Goal: Information Seeking & Learning: Learn about a topic

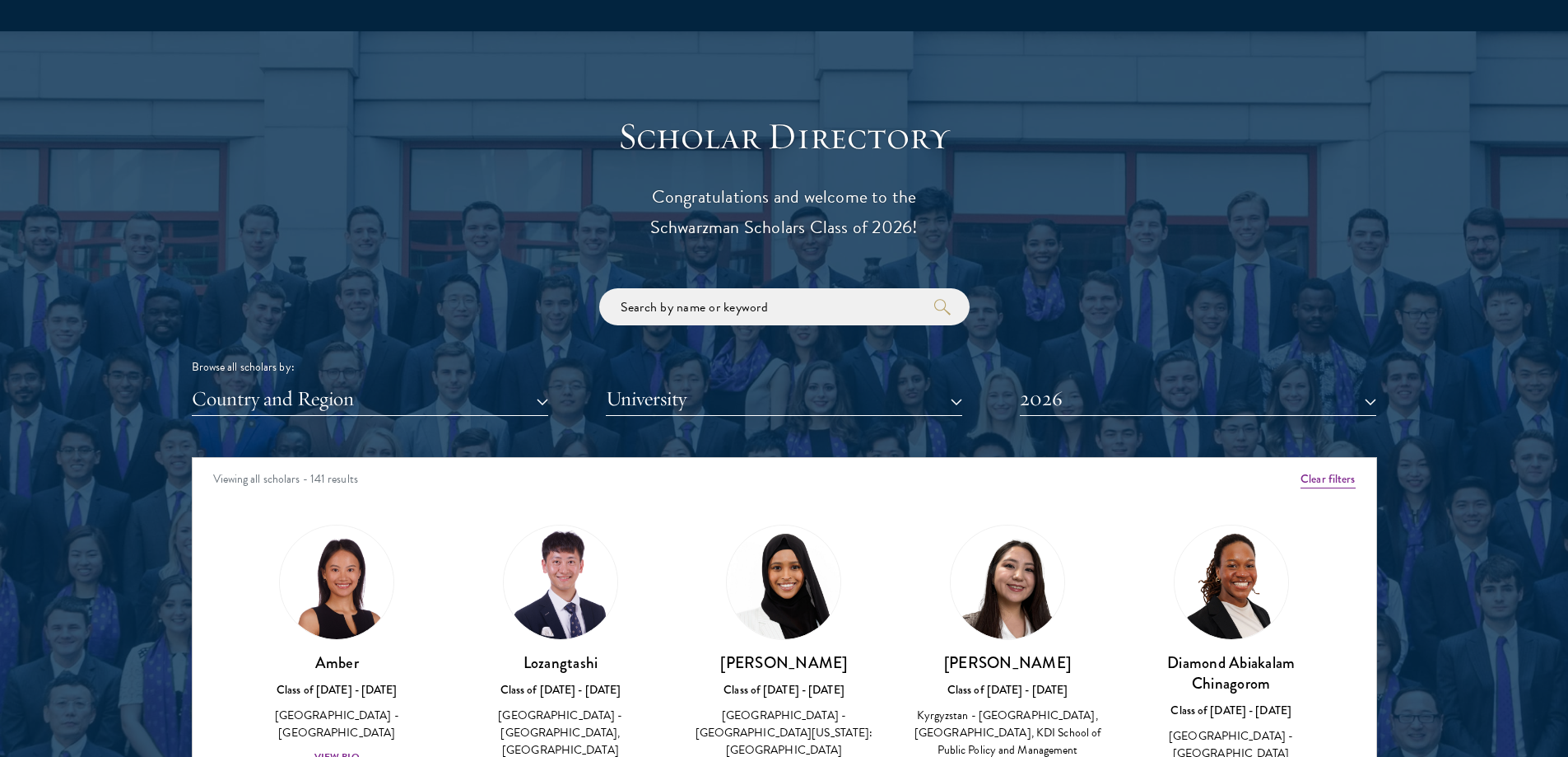
scroll to position [2142, 0]
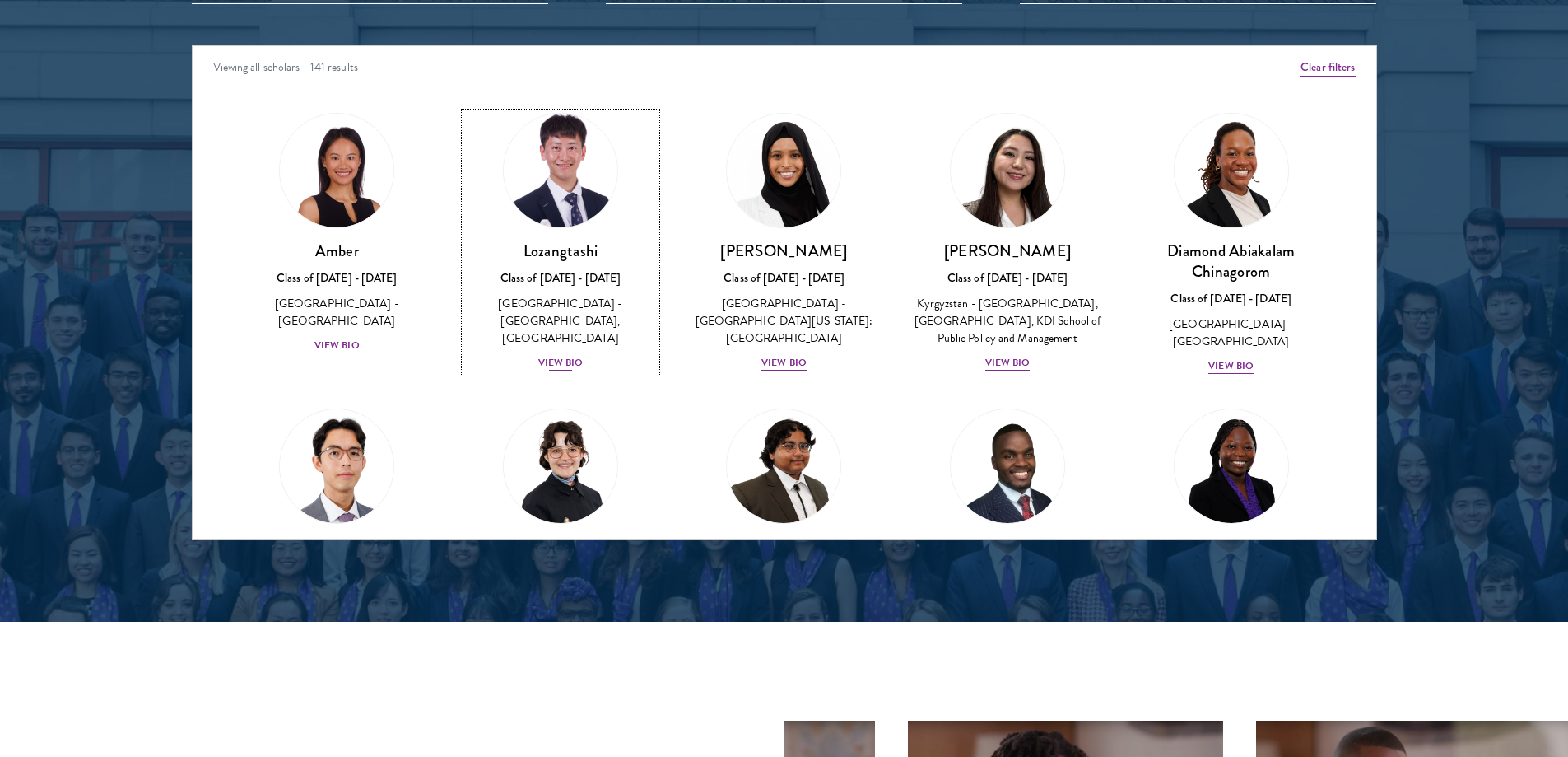
click at [579, 355] on div "View Bio" at bounding box center [561, 363] width 45 height 16
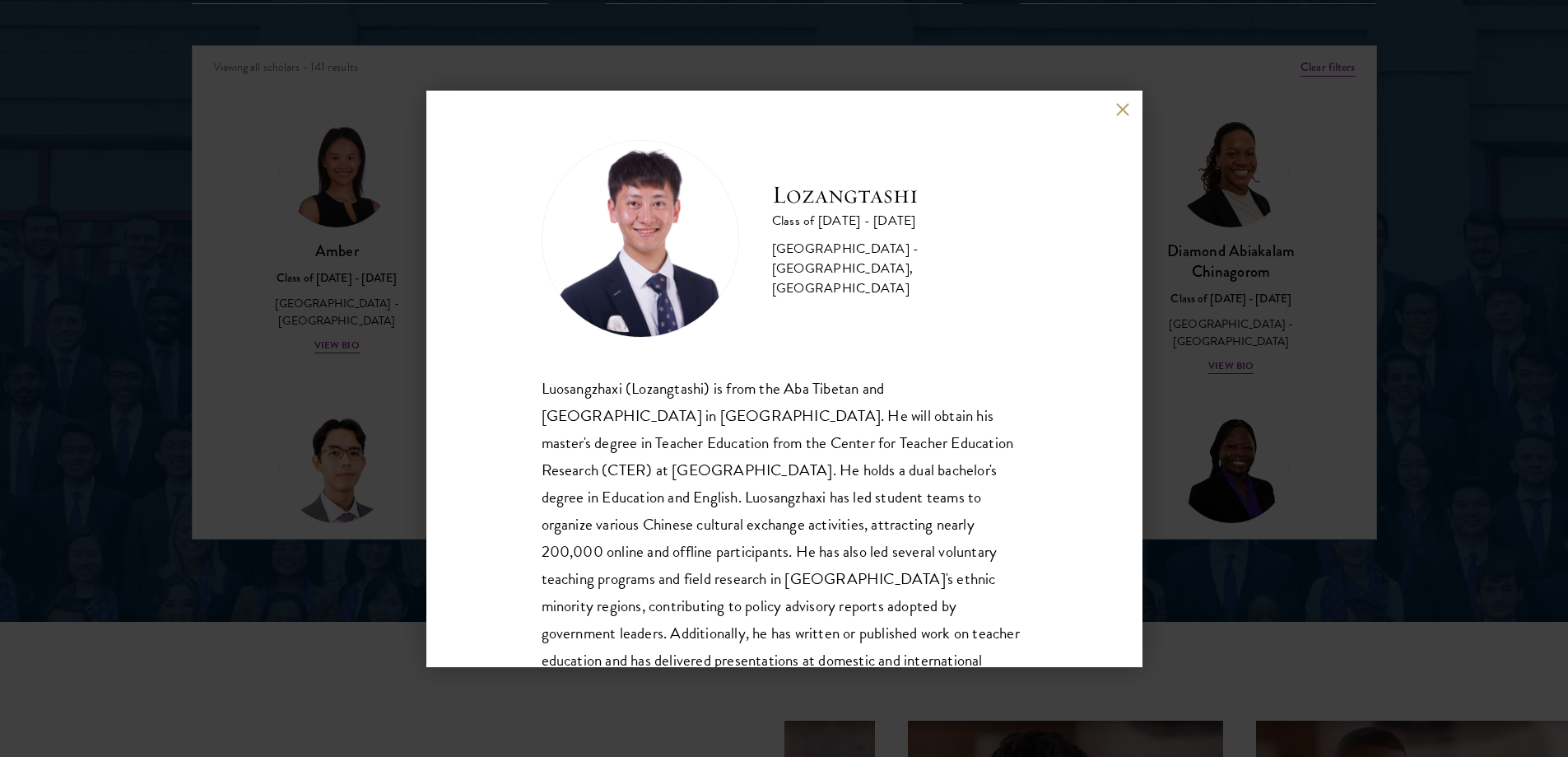
scroll to position [83, 0]
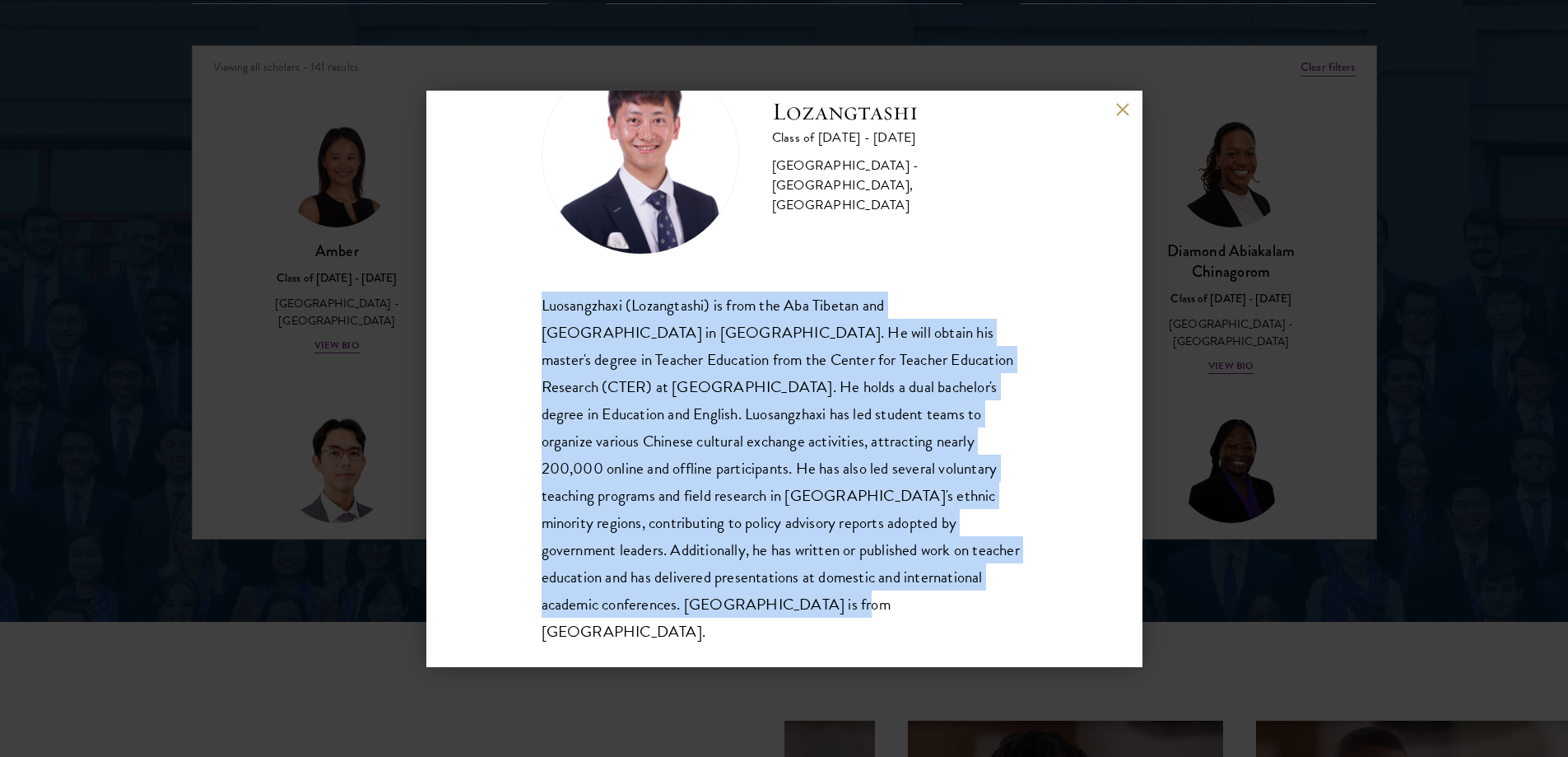
drag, startPoint x: 533, startPoint y: 314, endPoint x: 726, endPoint y: 613, distance: 355.9
click at [726, 613] on div "Lozangtashi Class of [DATE] - [DATE] [GEOGRAPHIC_DATA] - [GEOGRAPHIC_DATA], [GE…" at bounding box center [784, 378] width 716 height 577
copy div "Luosangzhaxi (Lozangtashi) is from the Aba Tibetan and [GEOGRAPHIC_DATA] in [GE…"
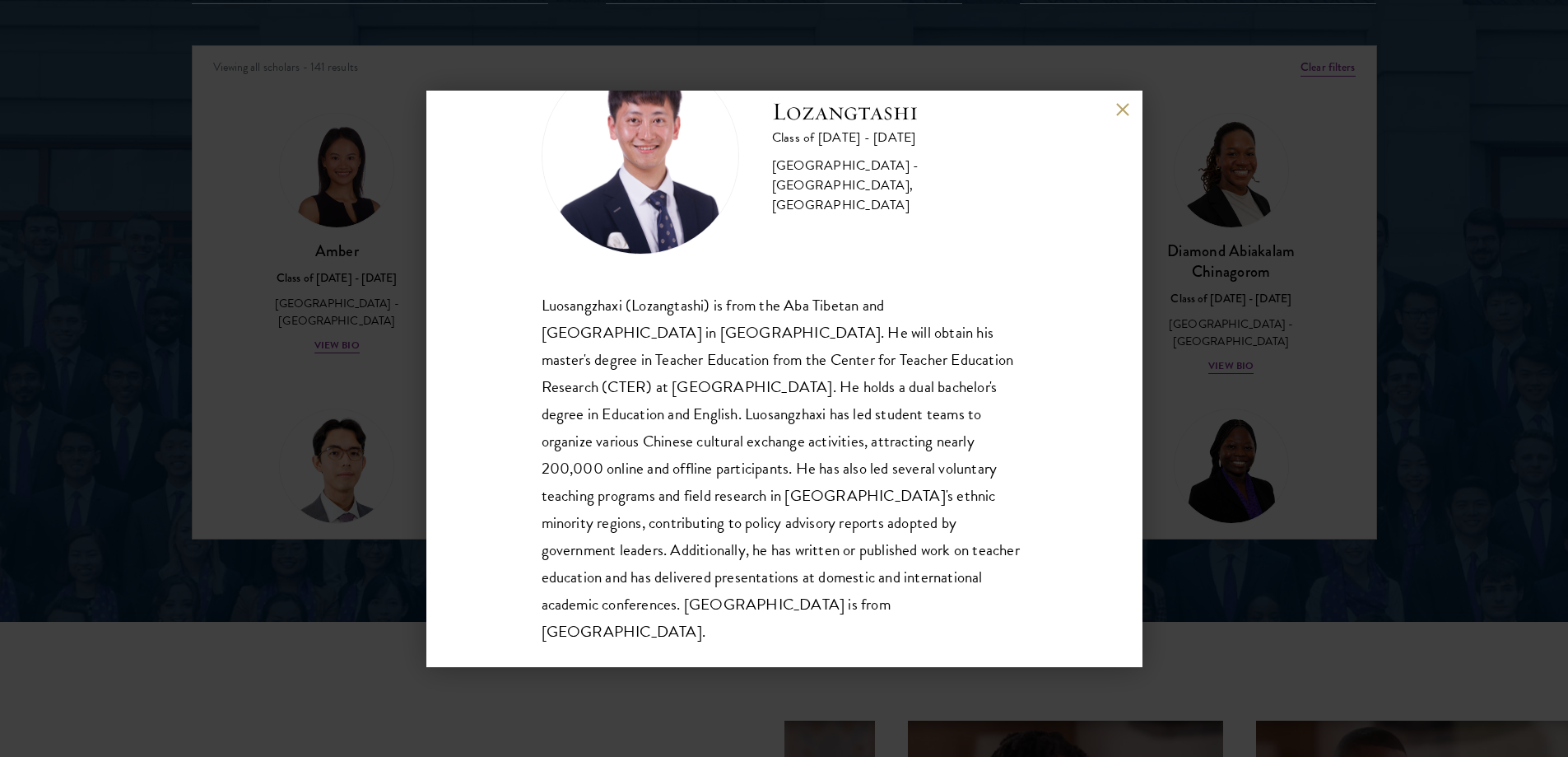
click at [1114, 114] on div "Lozangtashi Class of [DATE] - [DATE] [GEOGRAPHIC_DATA] - [GEOGRAPHIC_DATA], [GE…" at bounding box center [784, 378] width 716 height 577
click at [1118, 106] on button at bounding box center [1123, 110] width 14 height 14
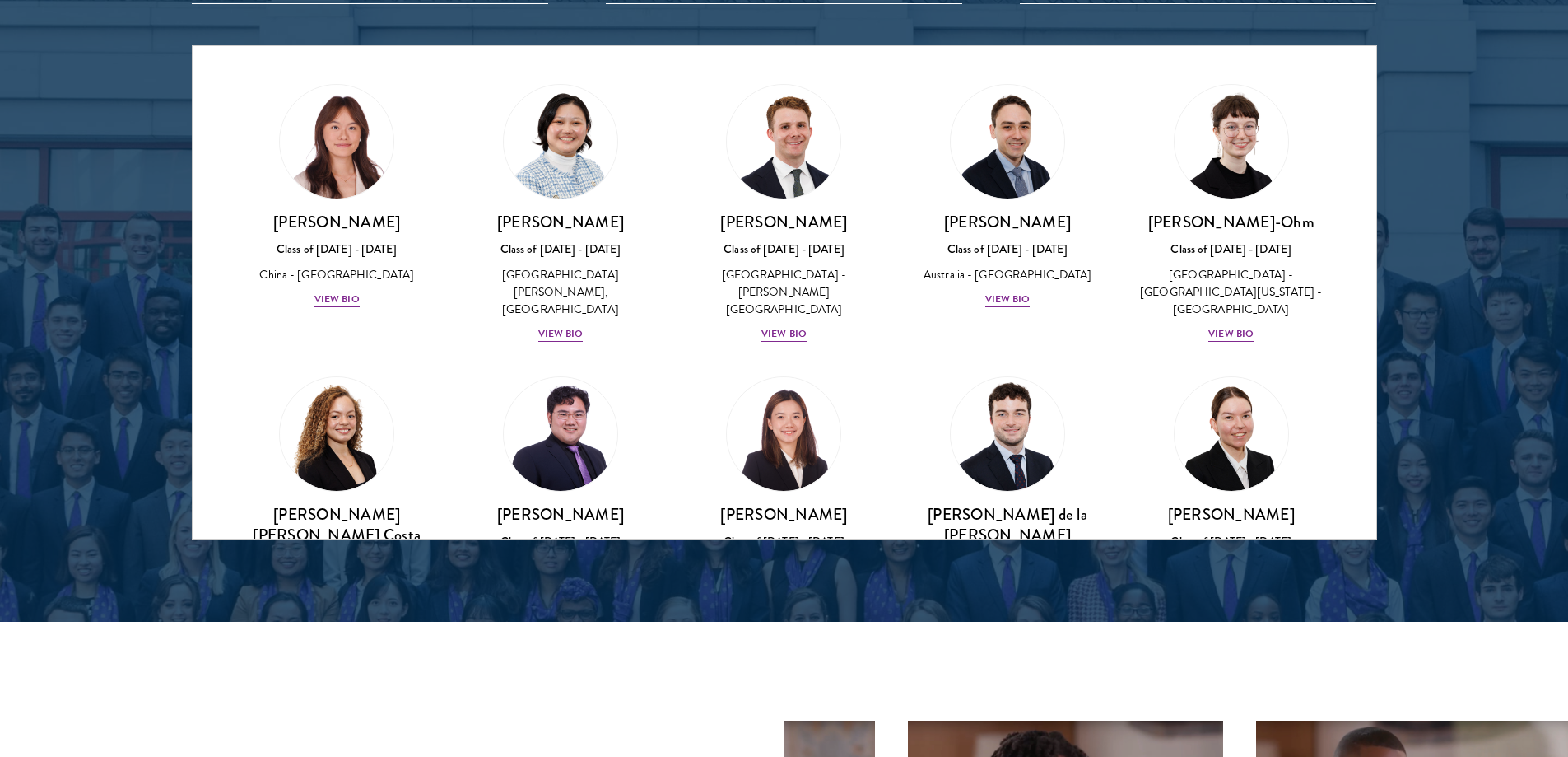
scroll to position [1730, 0]
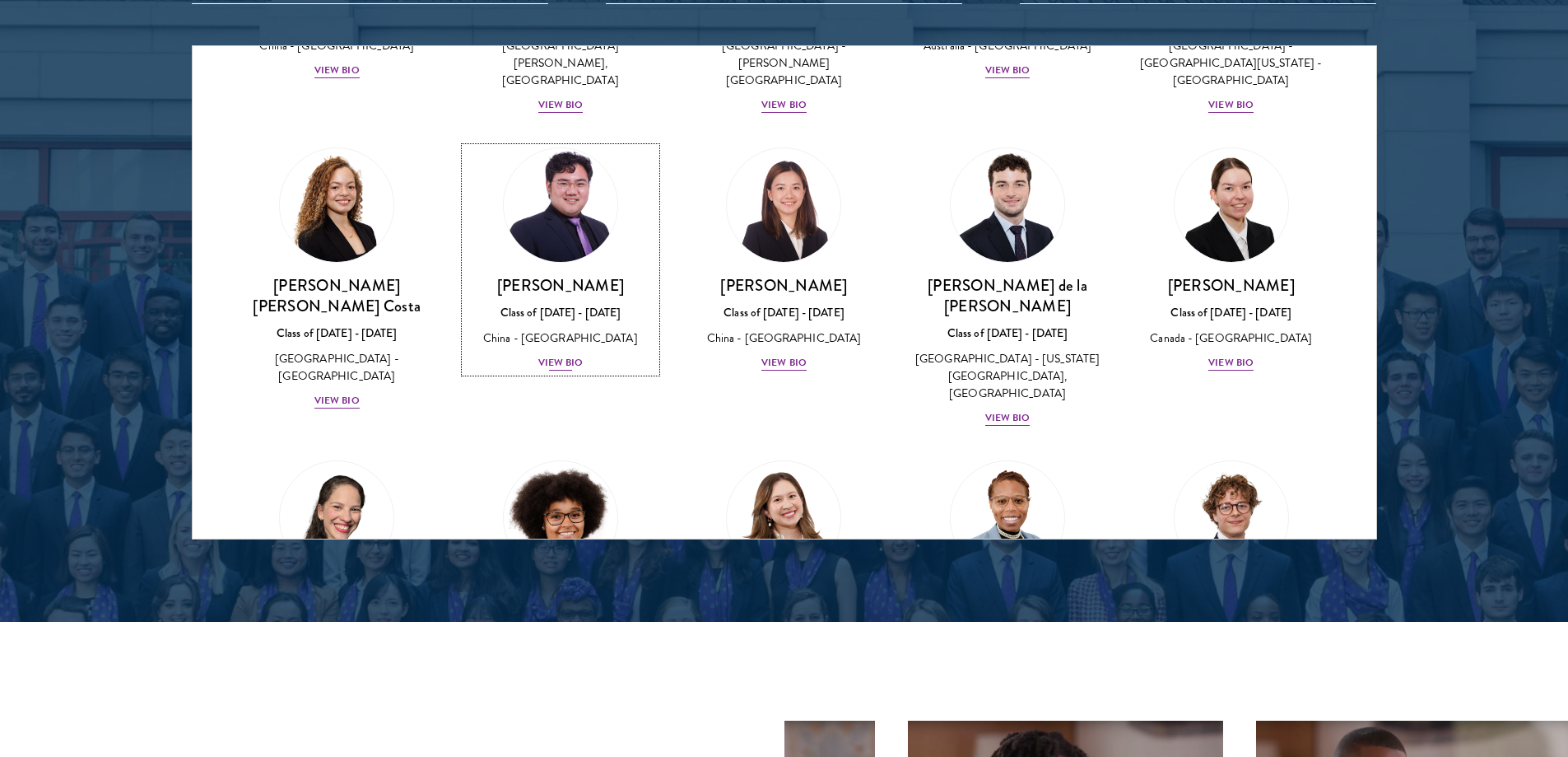
click at [571, 206] on link "[PERSON_NAME] Class of [DATE] - [DATE] [GEOGRAPHIC_DATA] - [GEOGRAPHIC_DATA] Vi…" at bounding box center [561, 259] width 191 height 225
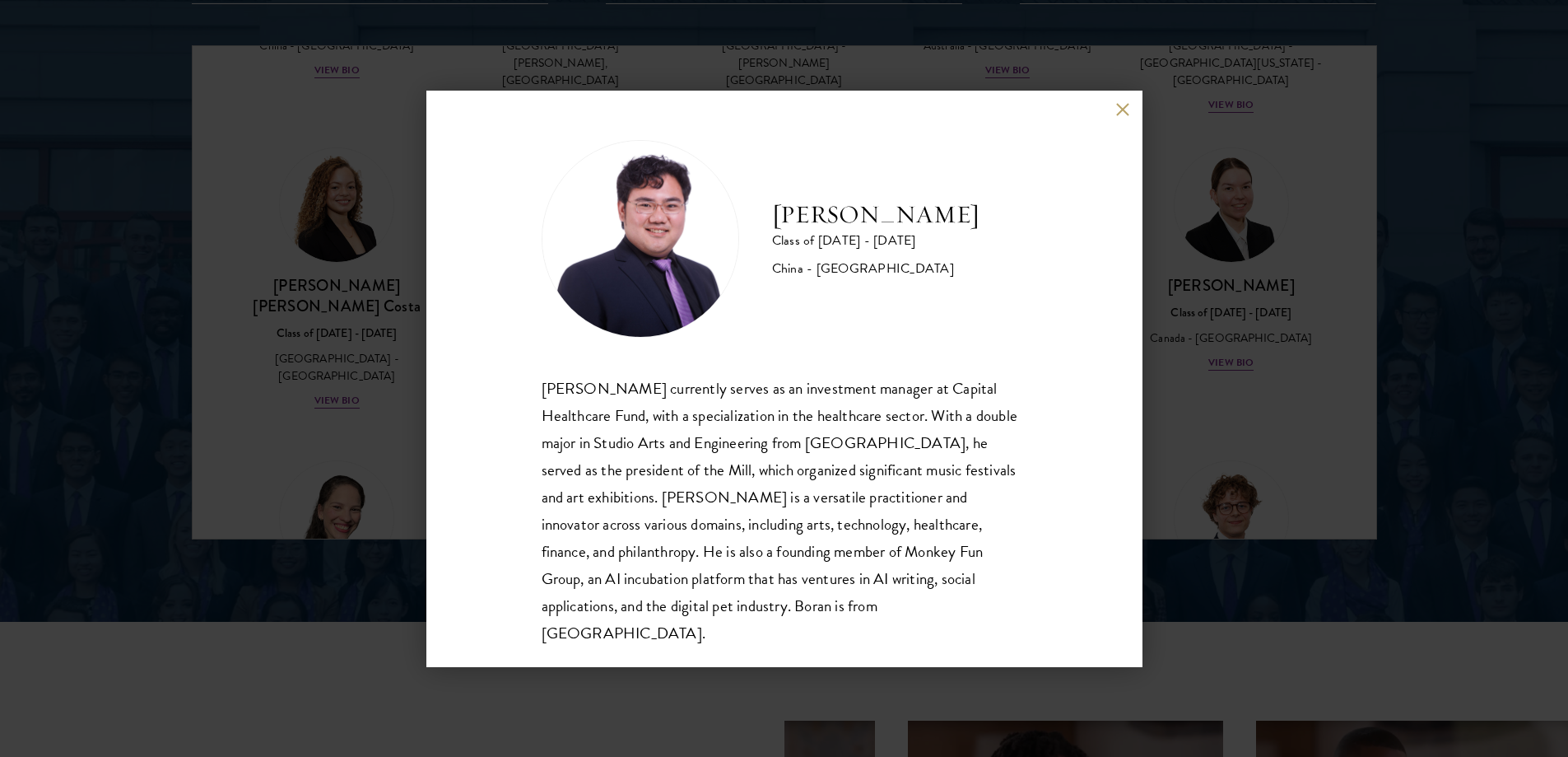
scroll to position [2, 0]
drag, startPoint x: 1314, startPoint y: 224, endPoint x: 1124, endPoint y: 123, distance: 215.2
click at [1311, 229] on div "[PERSON_NAME] Class of [DATE] - [DATE] [GEOGRAPHIC_DATA] - [GEOGRAPHIC_DATA] [P…" at bounding box center [784, 378] width 1568 height 757
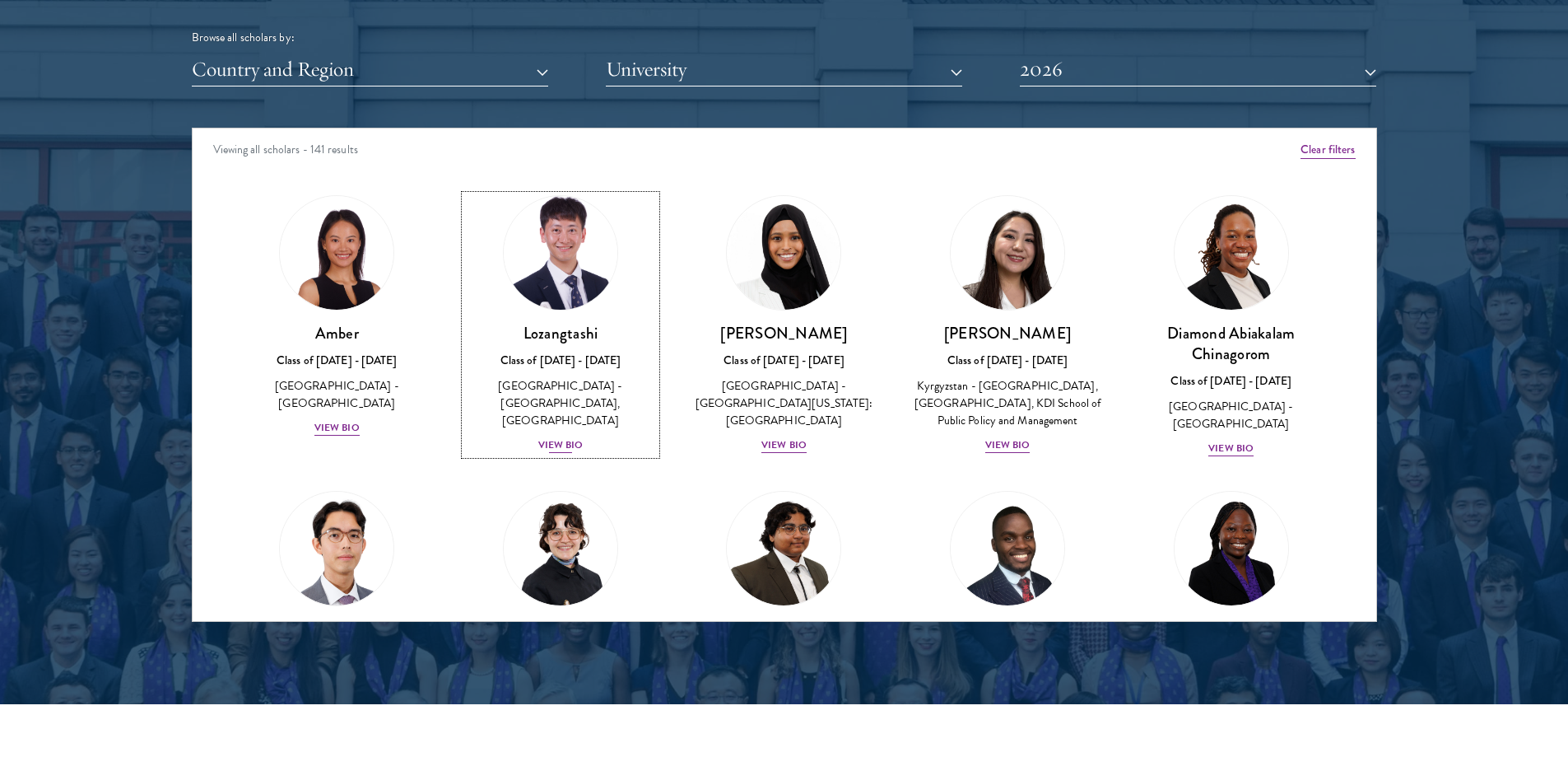
click at [572, 314] on link "Lozangtashi Class of [DATE] - [DATE] [GEOGRAPHIC_DATA] - [GEOGRAPHIC_DATA], [GE…" at bounding box center [561, 325] width 191 height 260
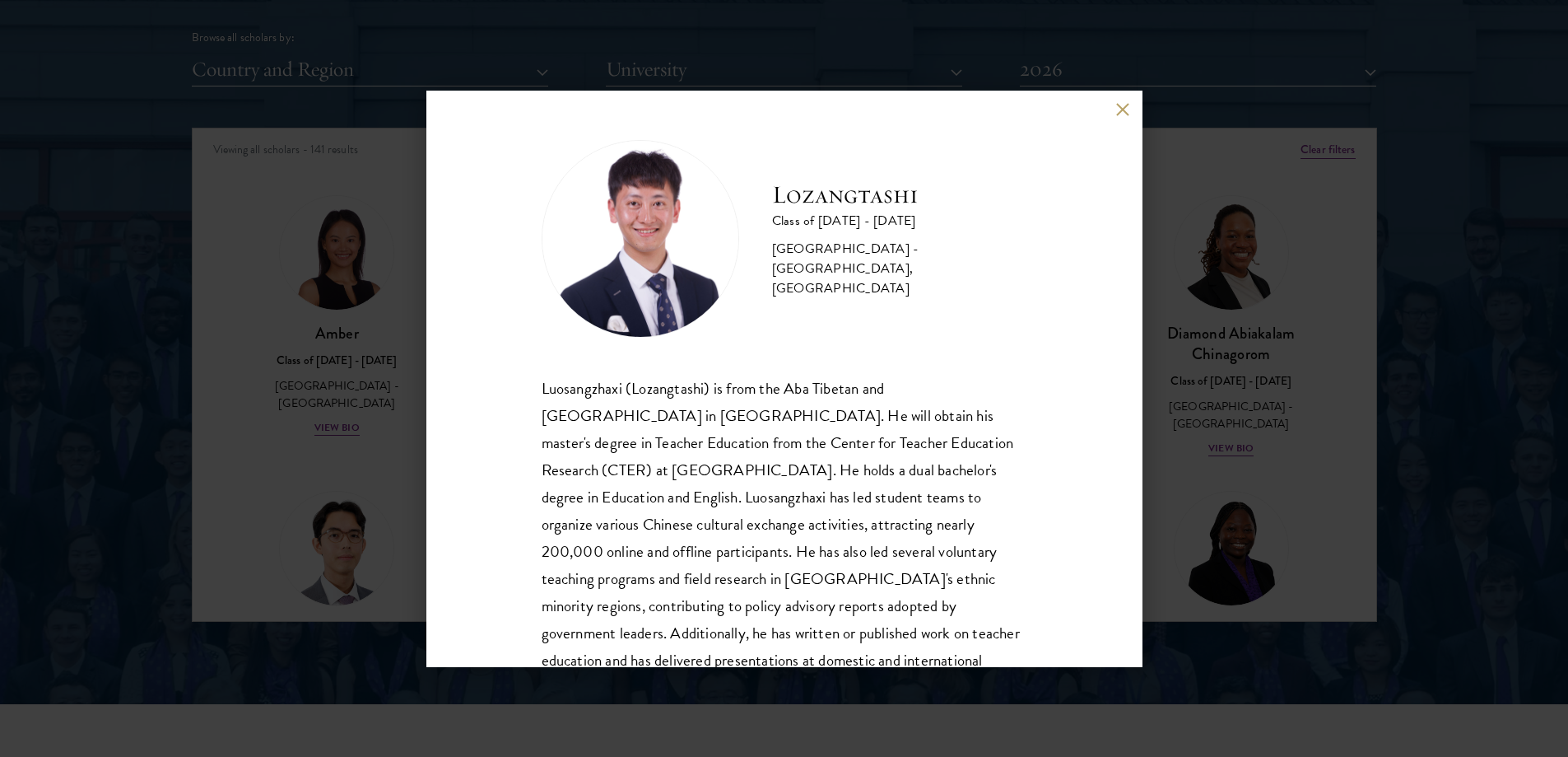
click at [1478, 341] on div "Lozangtashi Class of [DATE] - [DATE] [GEOGRAPHIC_DATA] - [GEOGRAPHIC_DATA], [GE…" at bounding box center [784, 378] width 1568 height 757
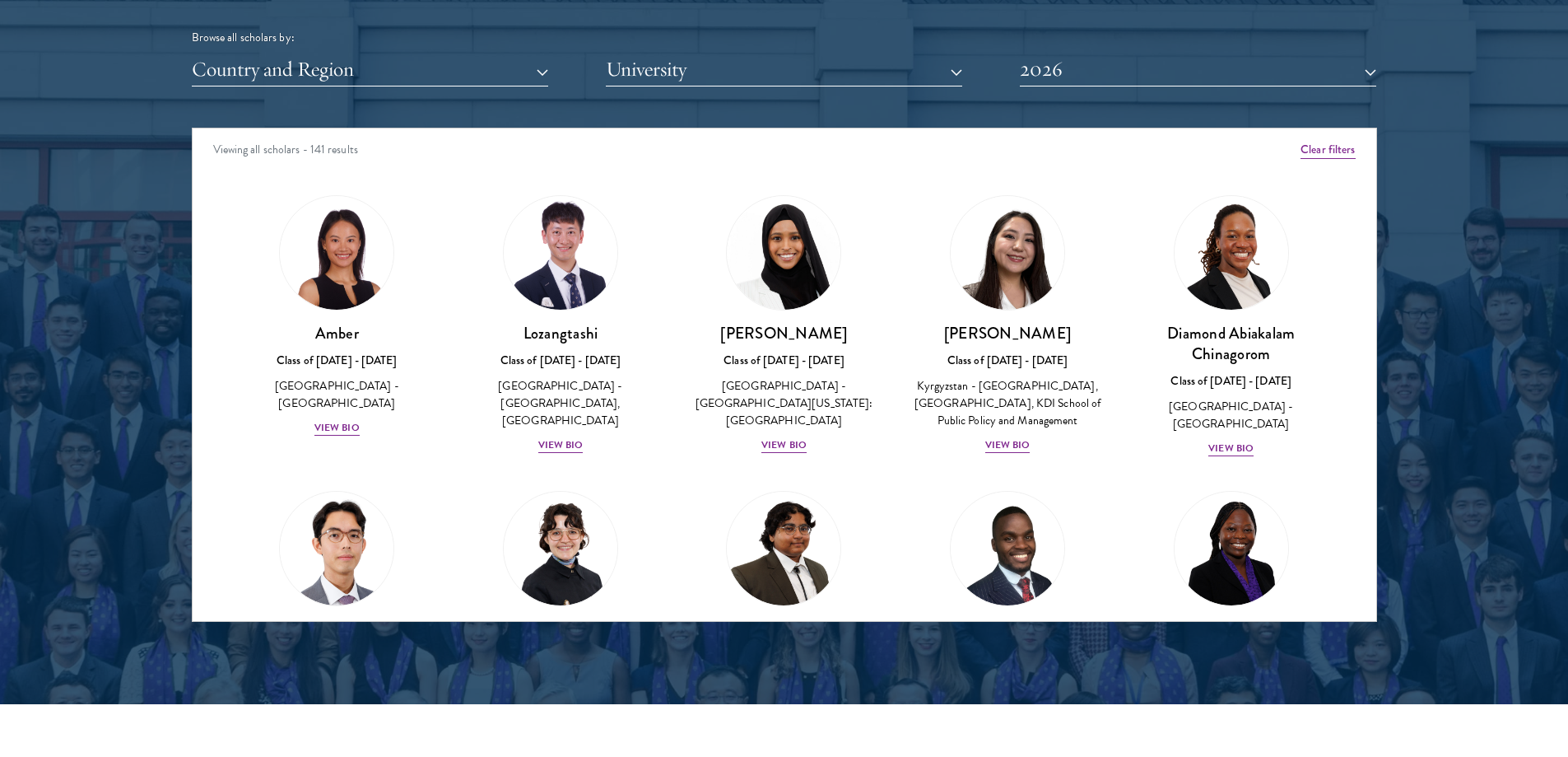
scroll to position [1636, 0]
